Goal: Transaction & Acquisition: Purchase product/service

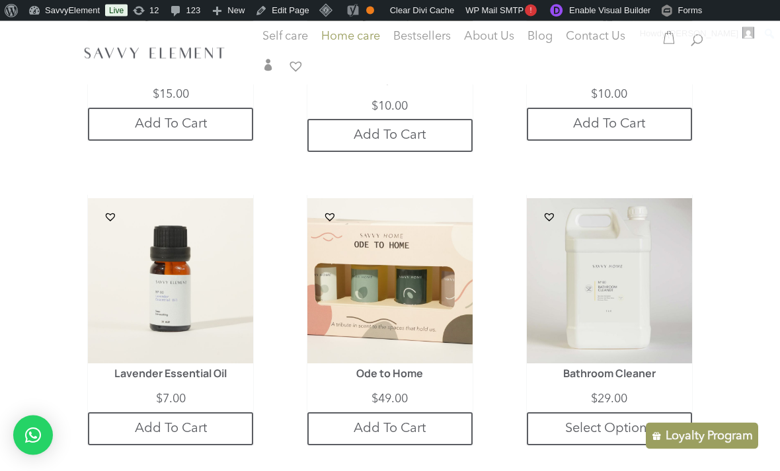
scroll to position [842, 0]
click at [413, 361] on img at bounding box center [389, 280] width 165 height 165
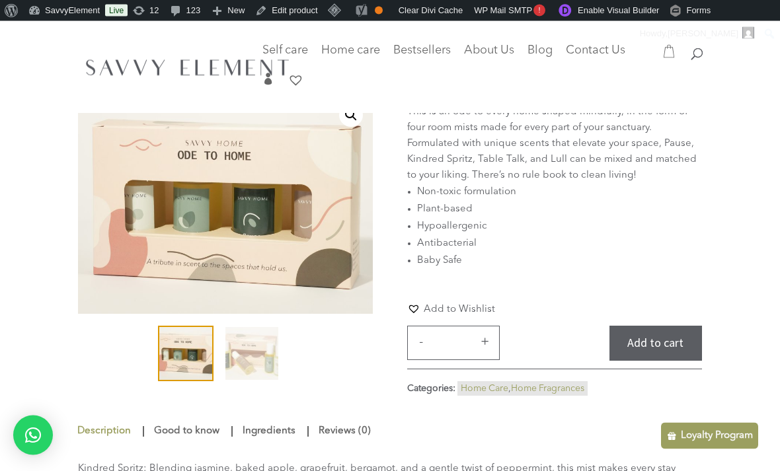
scroll to position [38, 0]
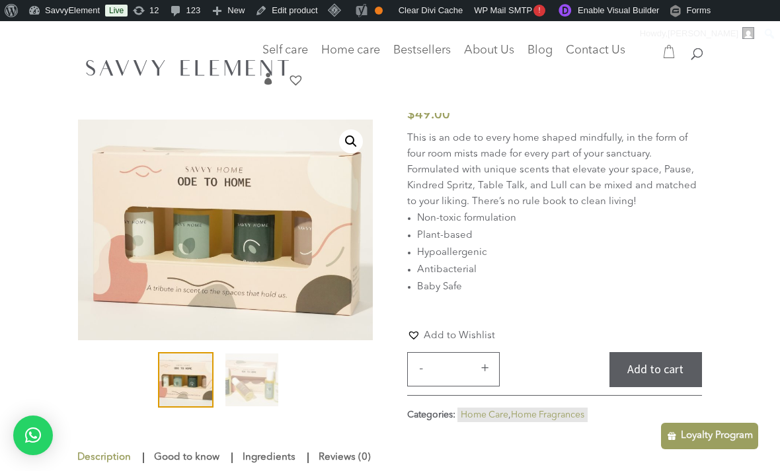
click at [414, 136] on p "This is an ode to every home shaped mindfully, in the form of four room mists m…" at bounding box center [554, 170] width 295 height 79
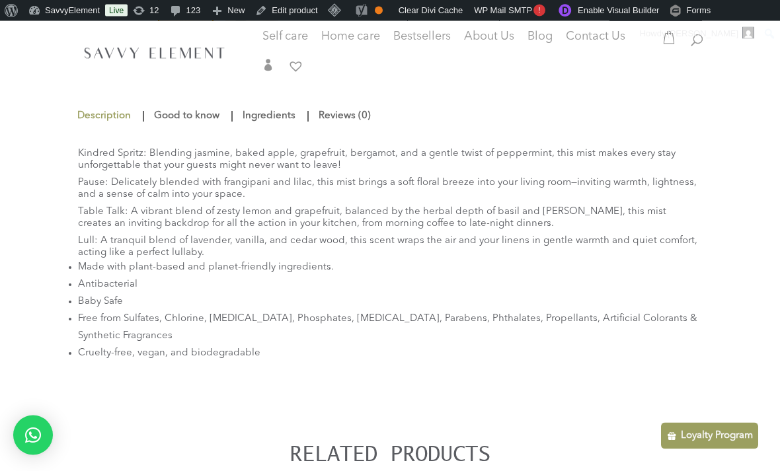
scroll to position [380, 0]
click at [87, 272] on span "Made with plant-based and planet-friendly ingredients." at bounding box center [206, 267] width 256 height 10
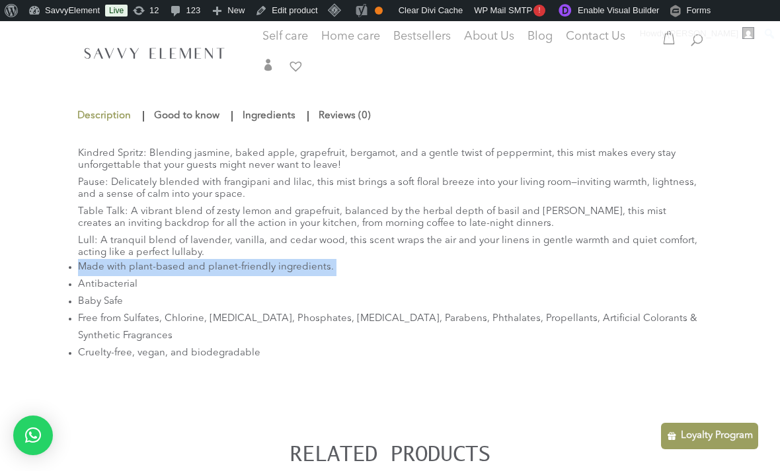
click at [277, 293] on li "Antibacterial" at bounding box center [390, 284] width 624 height 17
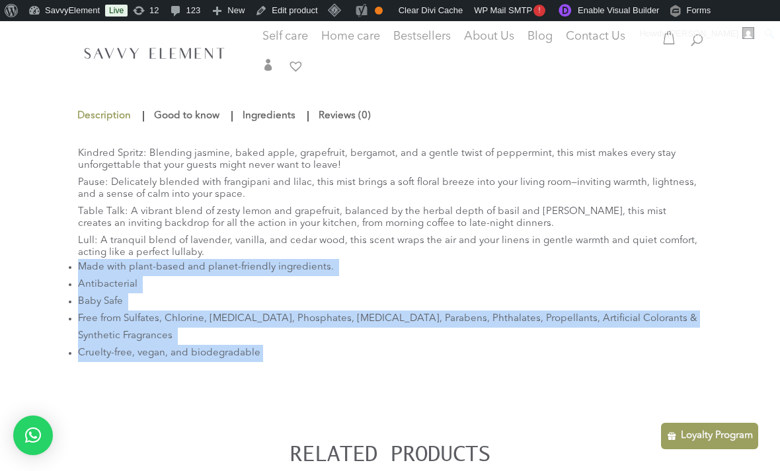
copy ul "Made with plant-based and planet-friendly ingredients. Antibacterial Baby Safe …"
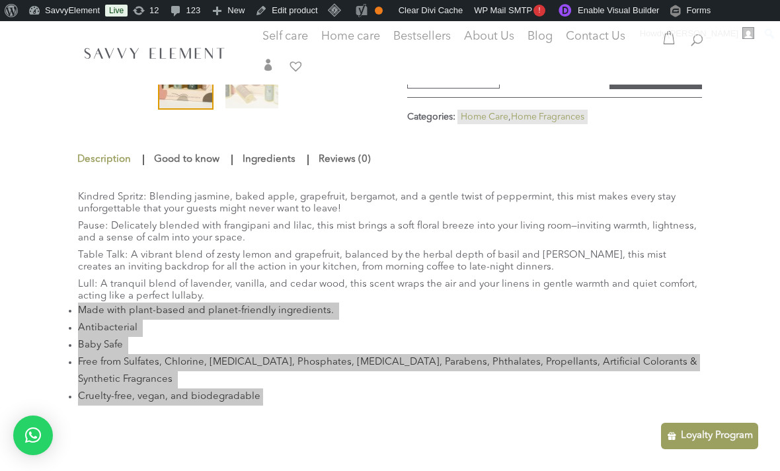
scroll to position [427, 0]
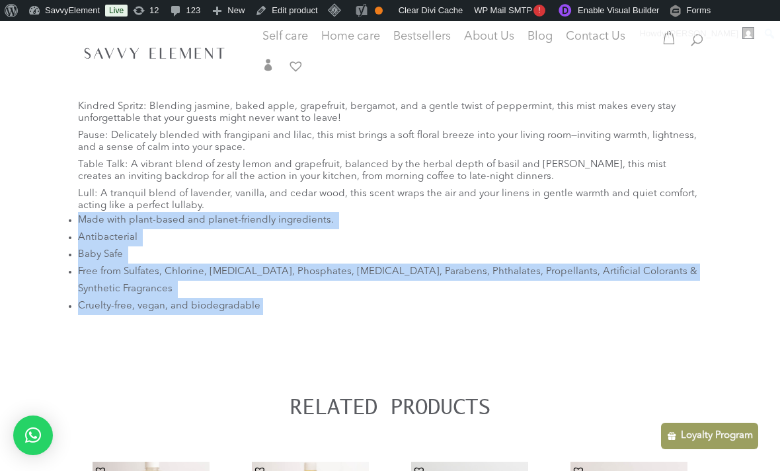
click at [297, 188] on p "Table Talk: A vibrant blend of zesty lemon and grapefruit, balanced by the herb…" at bounding box center [390, 173] width 624 height 29
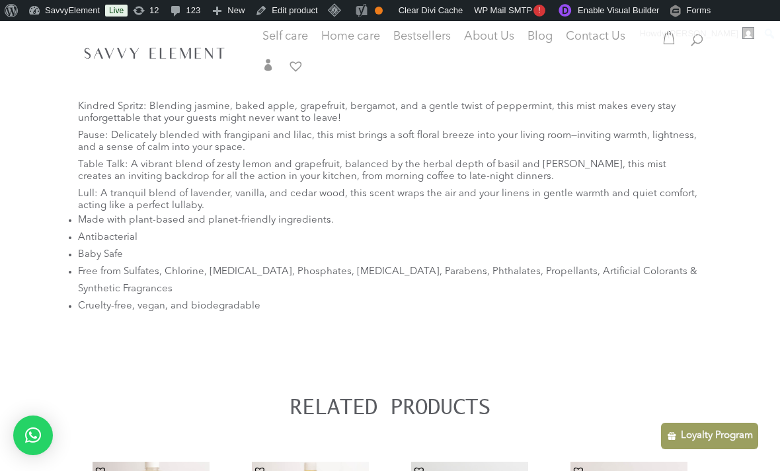
click at [242, 225] on span "Made with plant-based and planet-friendly ingredients." at bounding box center [206, 220] width 256 height 10
copy li "friendly ingredients."
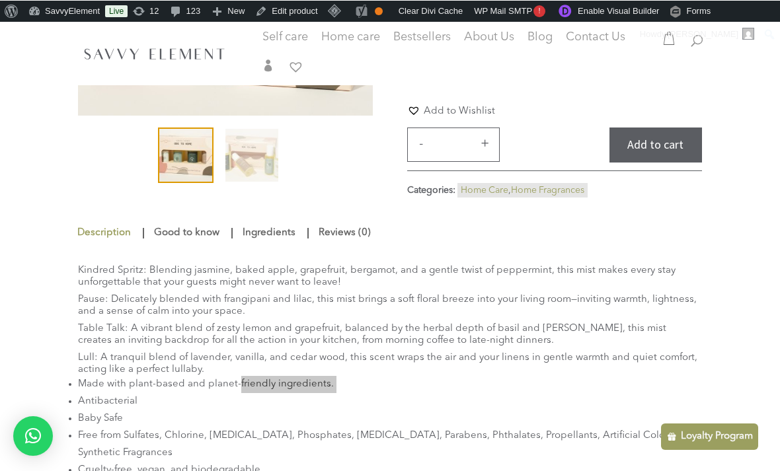
scroll to position [350, 0]
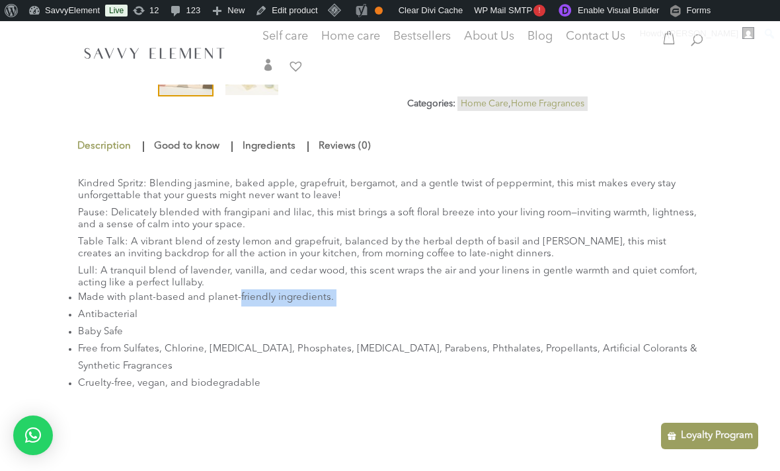
click at [492, 324] on li "Antibacterial" at bounding box center [390, 315] width 624 height 17
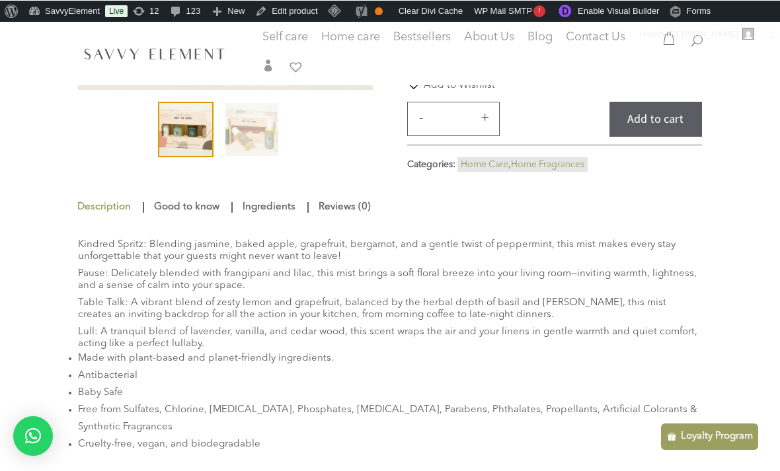
scroll to position [377, 0]
